Goal: Find specific page/section: Find specific page/section

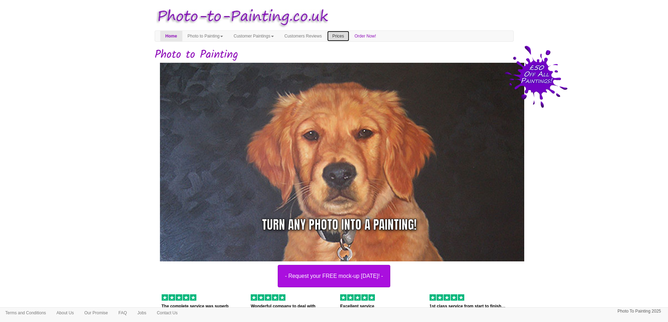
click at [349, 36] on link "Prices" at bounding box center [338, 36] width 22 height 11
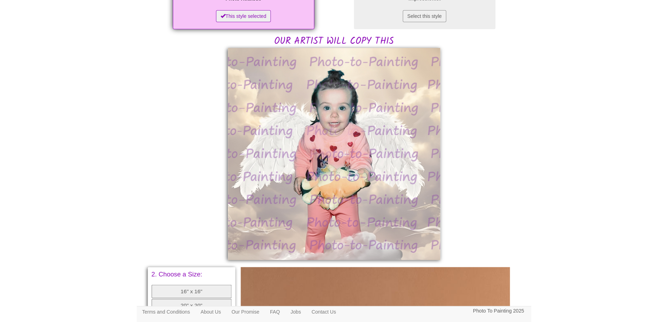
scroll to position [140, 0]
